Goal: Browse casually

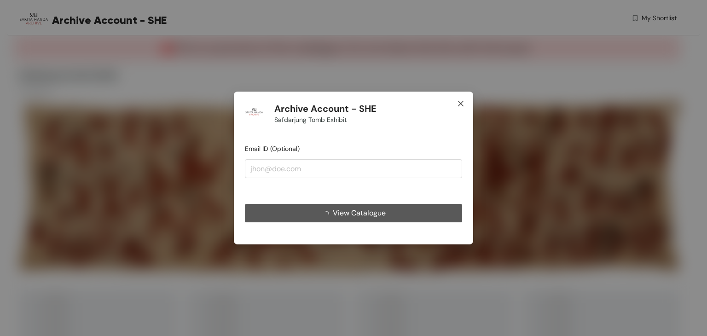
click at [458, 101] on icon "close" at bounding box center [460, 103] width 7 height 7
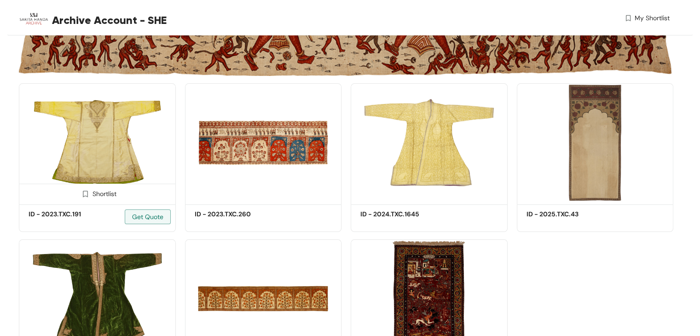
scroll to position [196, 0]
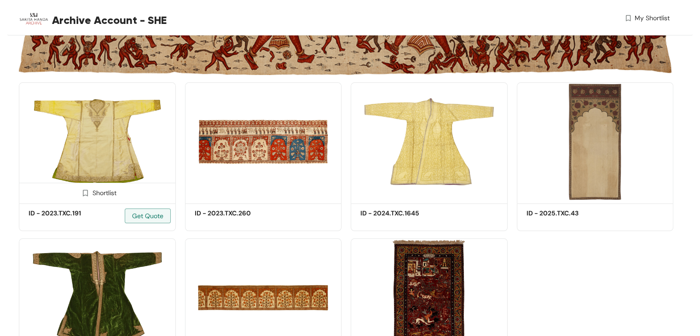
click at [101, 159] on img at bounding box center [97, 141] width 157 height 118
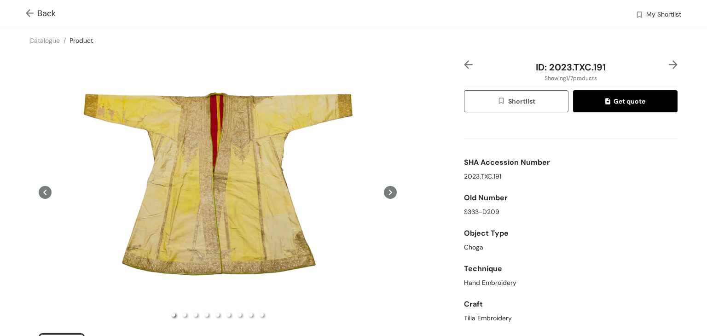
click at [29, 13] on img at bounding box center [32, 14] width 12 height 10
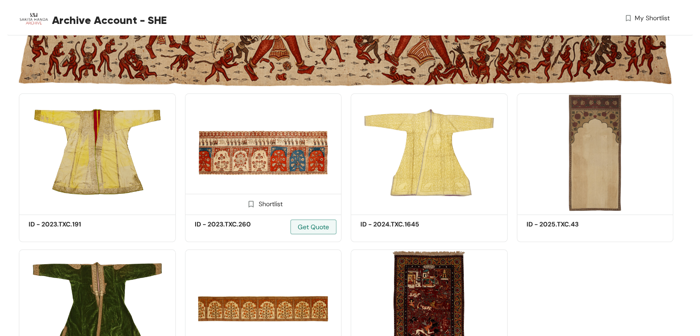
scroll to position [196, 0]
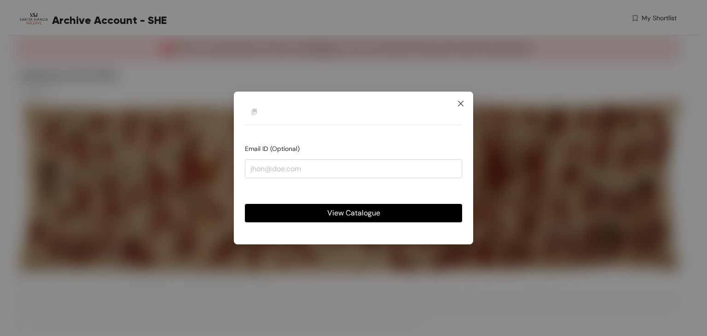
click at [460, 104] on icon "close" at bounding box center [461, 104] width 6 height 6
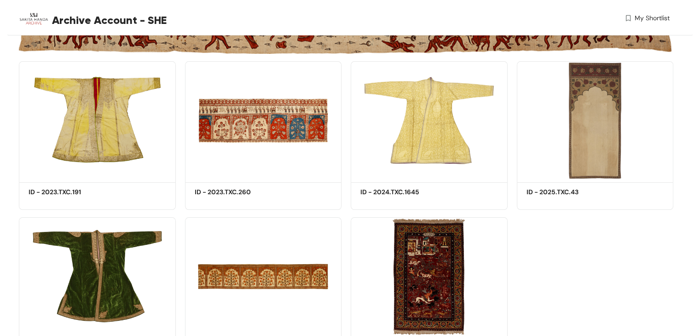
scroll to position [217, 0]
